Goal: Task Accomplishment & Management: Manage account settings

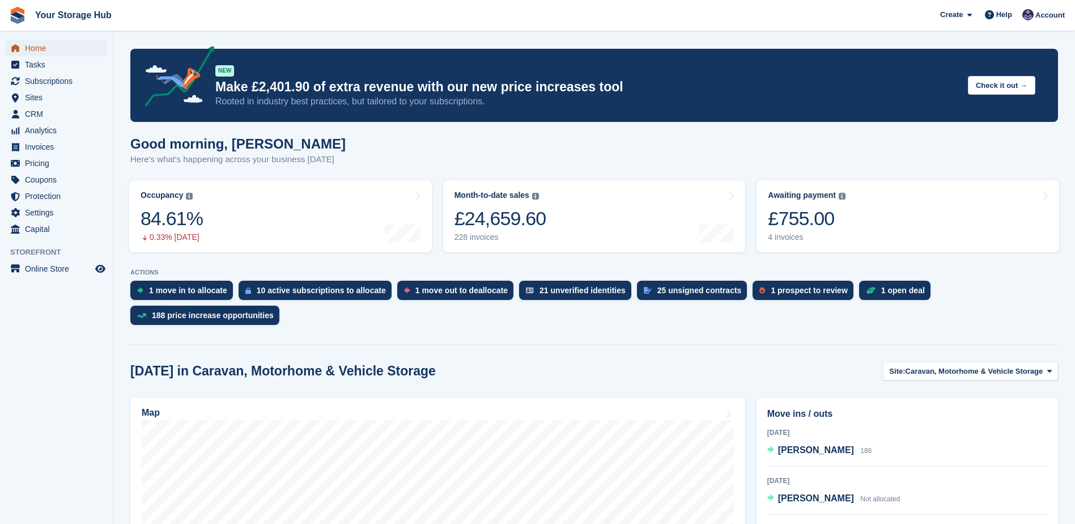
click at [39, 50] on span "Home" at bounding box center [59, 48] width 68 height 16
click at [48, 48] on span "Home" at bounding box center [59, 48] width 68 height 16
click at [806, 224] on div "£804.50" at bounding box center [807, 218] width 78 height 23
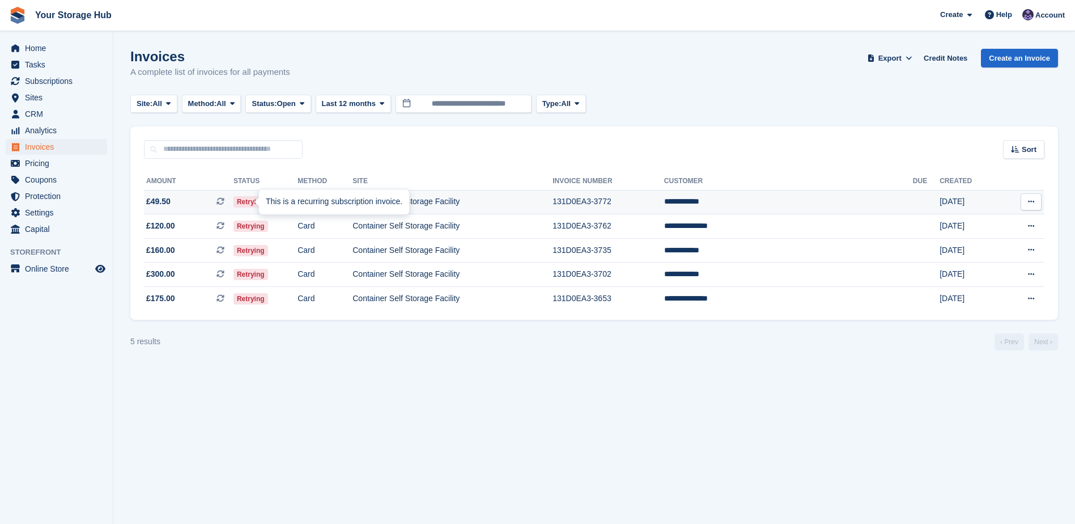
click at [224, 201] on icon at bounding box center [220, 201] width 8 height 8
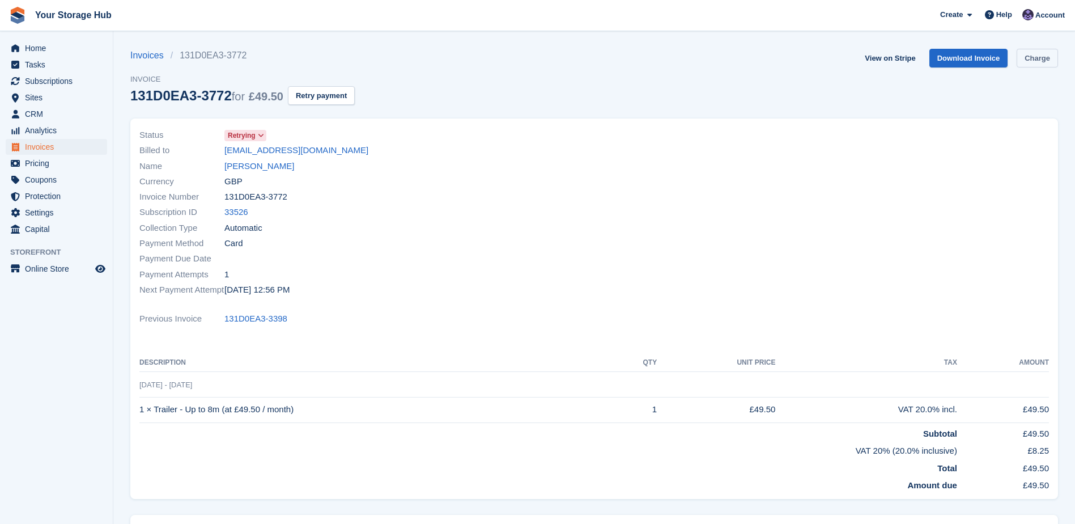
click at [1040, 62] on link "Charge" at bounding box center [1037, 58] width 41 height 19
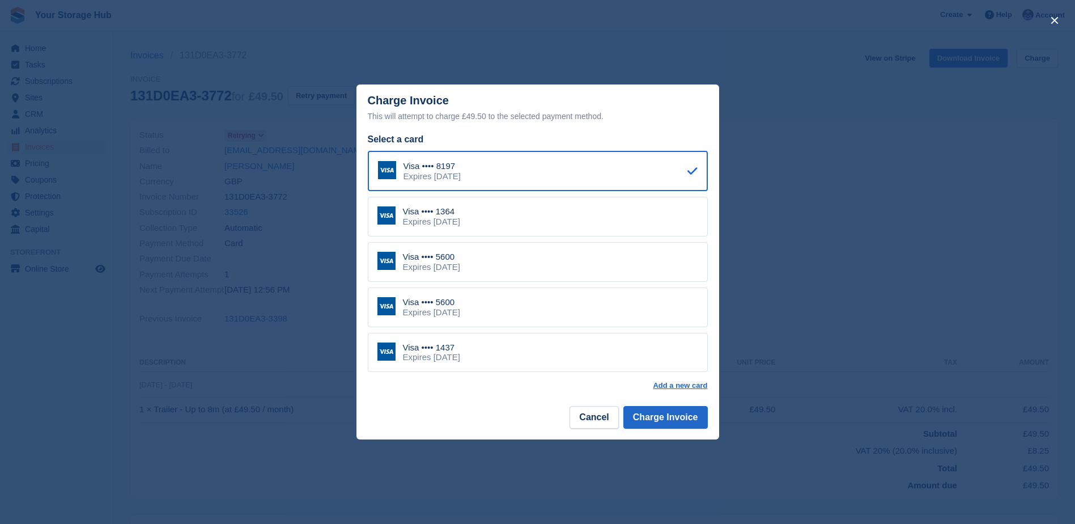
click at [496, 359] on div "Visa •••• 1437 Expires December 2031" at bounding box center [538, 353] width 340 height 40
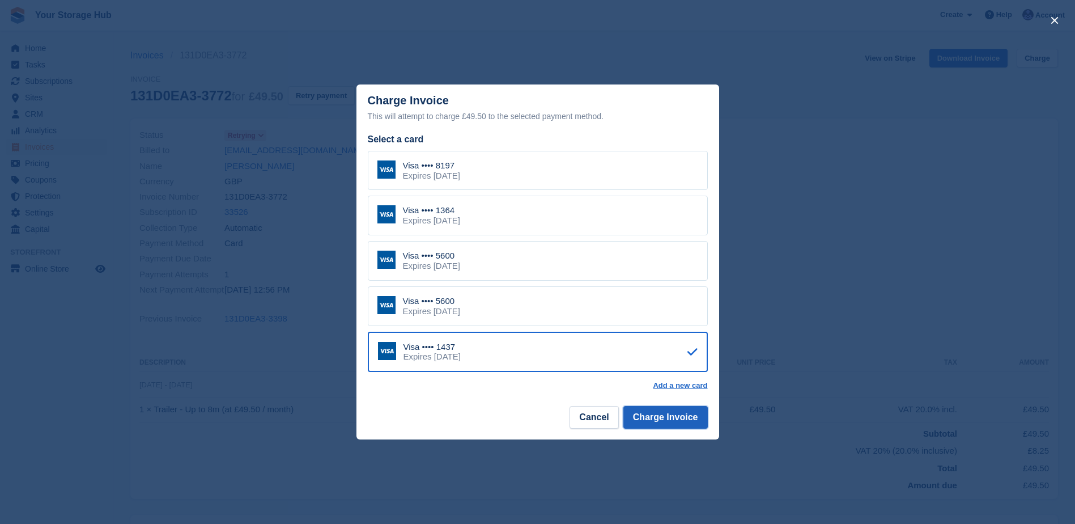
click at [674, 422] on button "Charge Invoice" at bounding box center [665, 417] width 84 height 23
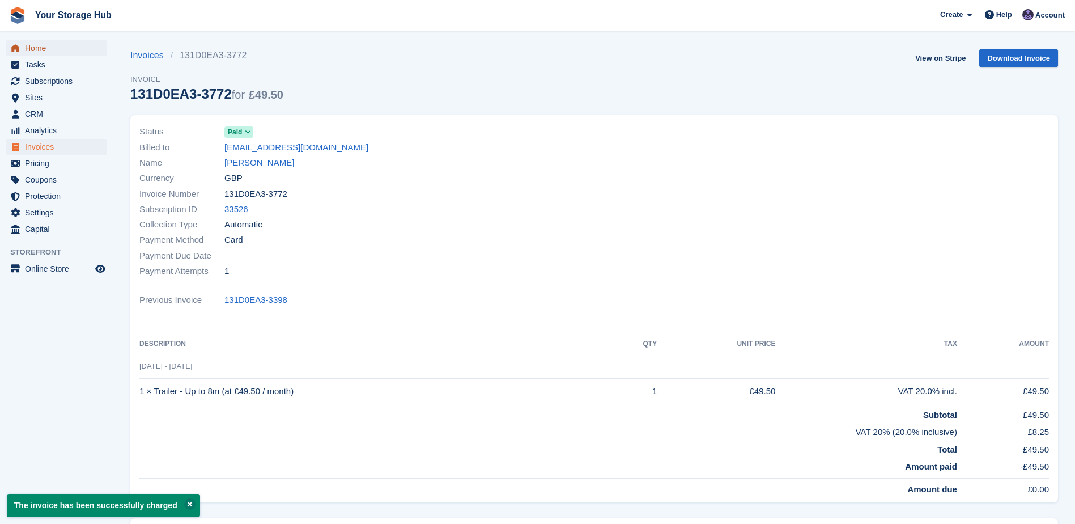
click at [37, 47] on span "Home" at bounding box center [59, 48] width 68 height 16
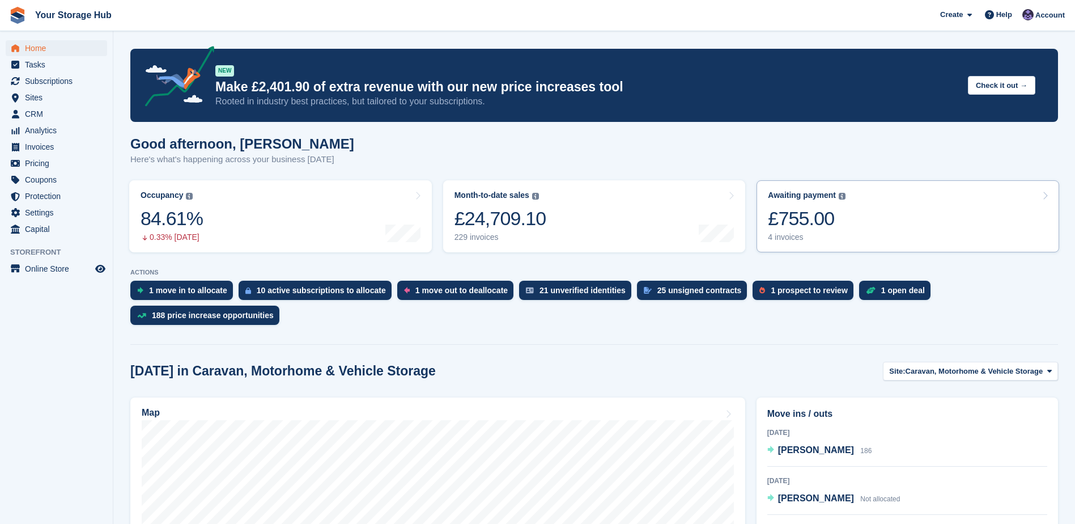
click at [859, 227] on link "Awaiting payment The total outstanding balance on all open invoices. £755.00 4 …" at bounding box center [908, 216] width 303 height 72
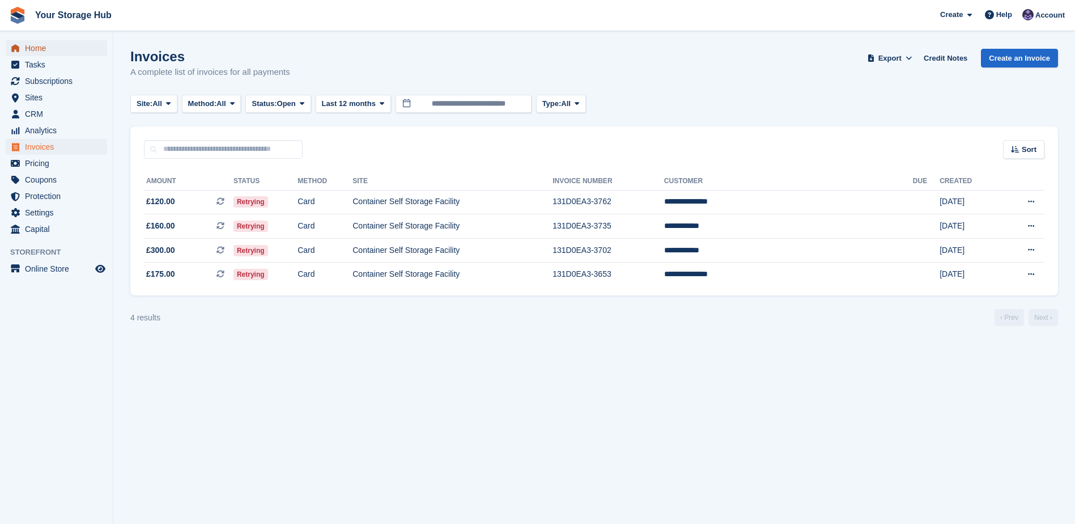
click at [43, 41] on span "Home" at bounding box center [59, 48] width 68 height 16
